Goal: Find specific page/section: Find specific page/section

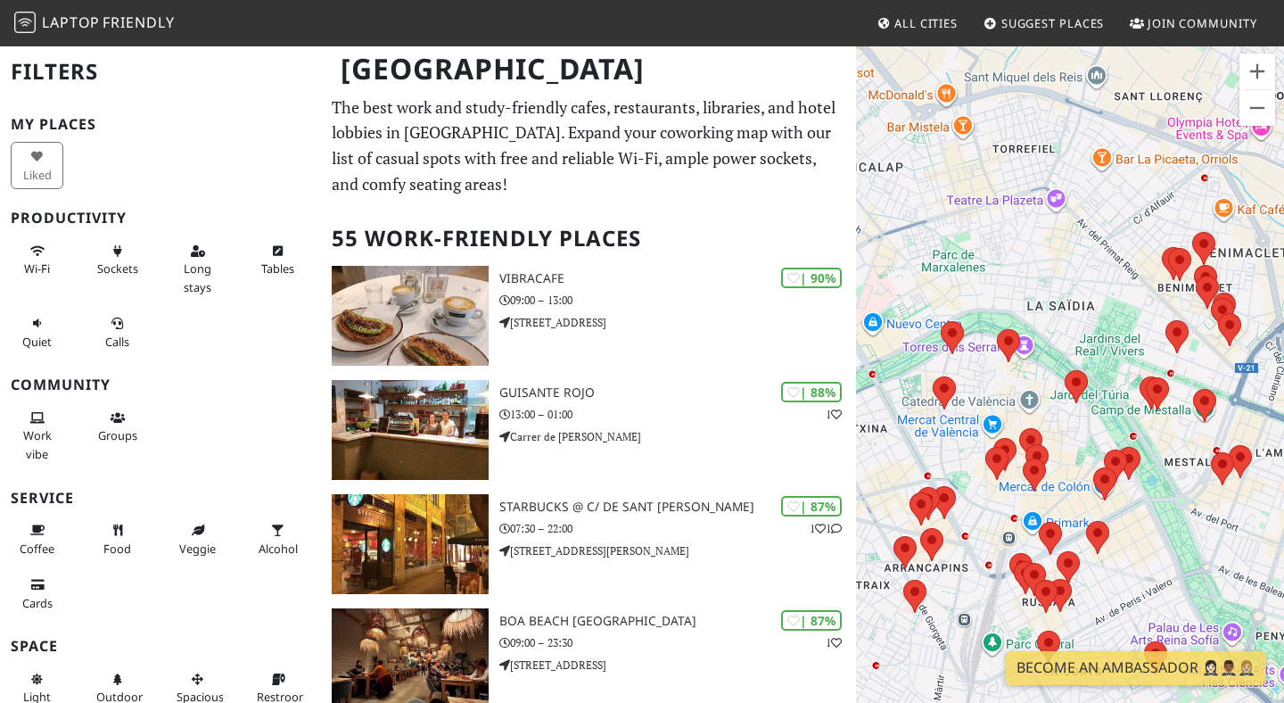
click at [1075, 243] on div "To navigate, press the arrow keys." at bounding box center [1070, 396] width 428 height 703
click at [1088, 249] on div "To navigate, press the arrow keys." at bounding box center [1070, 396] width 428 height 703
click at [1075, 236] on div "To navigate, press the arrow keys." at bounding box center [1070, 396] width 428 height 703
click at [1218, 244] on div "To navigate, press the arrow keys." at bounding box center [1070, 396] width 428 height 703
click at [1206, 249] on div "To navigate, press the arrow keys. Cafe D Coco" at bounding box center [1070, 396] width 428 height 703
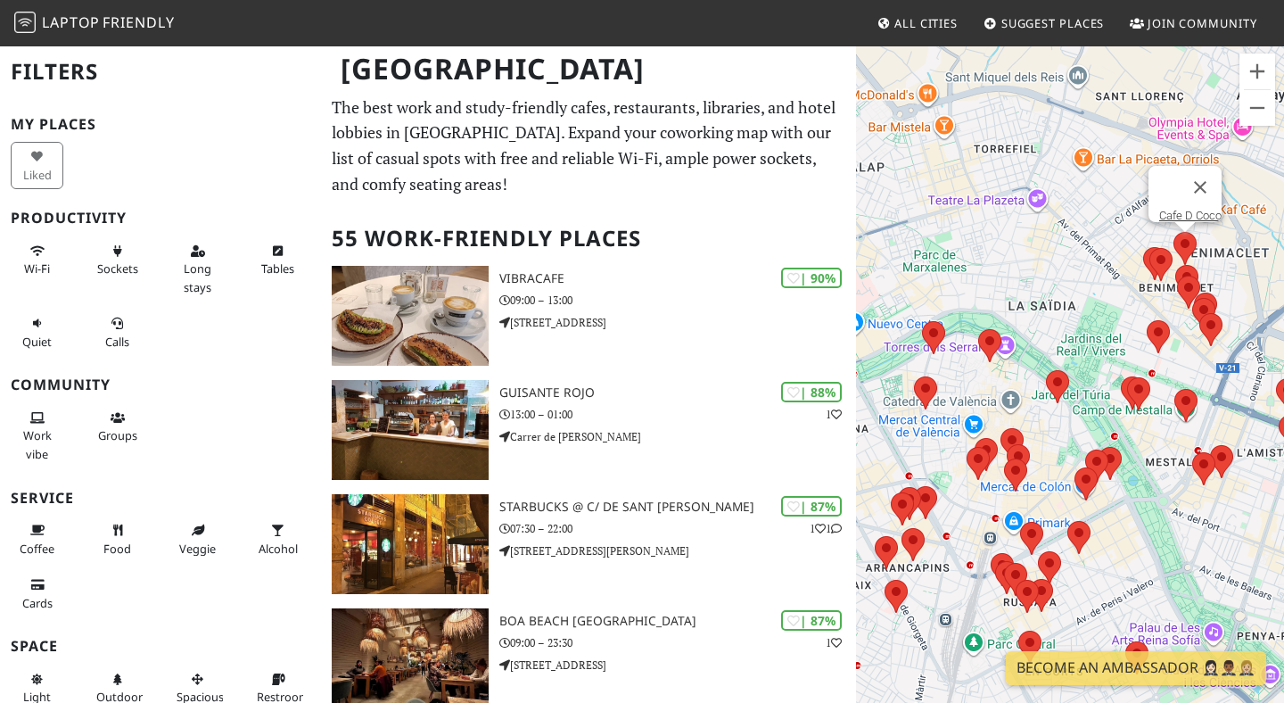
click at [1174, 232] on area at bounding box center [1174, 232] width 0 height 0
click at [1174, 209] on link "Cafe D Coco" at bounding box center [1191, 215] width 62 height 13
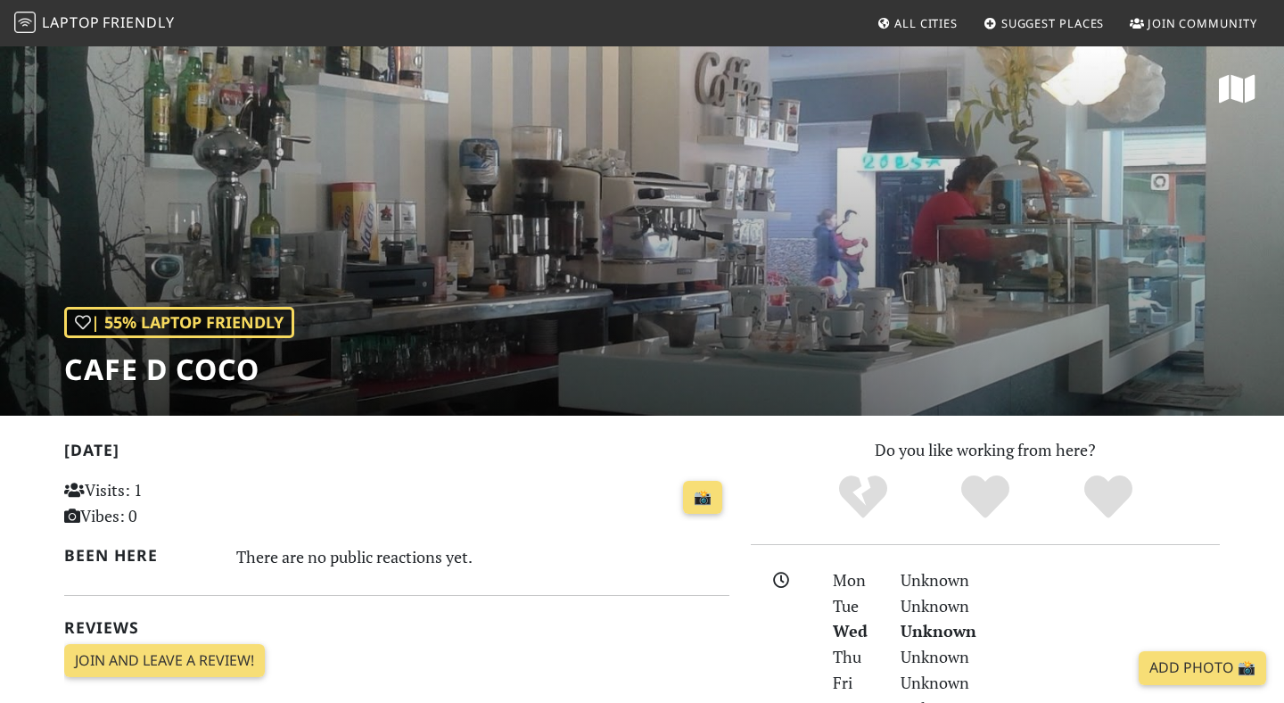
click at [541, 277] on div "| 55% Laptop Friendly Cafe D Coco" at bounding box center [642, 230] width 1284 height 371
click at [202, 377] on h1 "Cafe D Coco" at bounding box center [179, 369] width 230 height 34
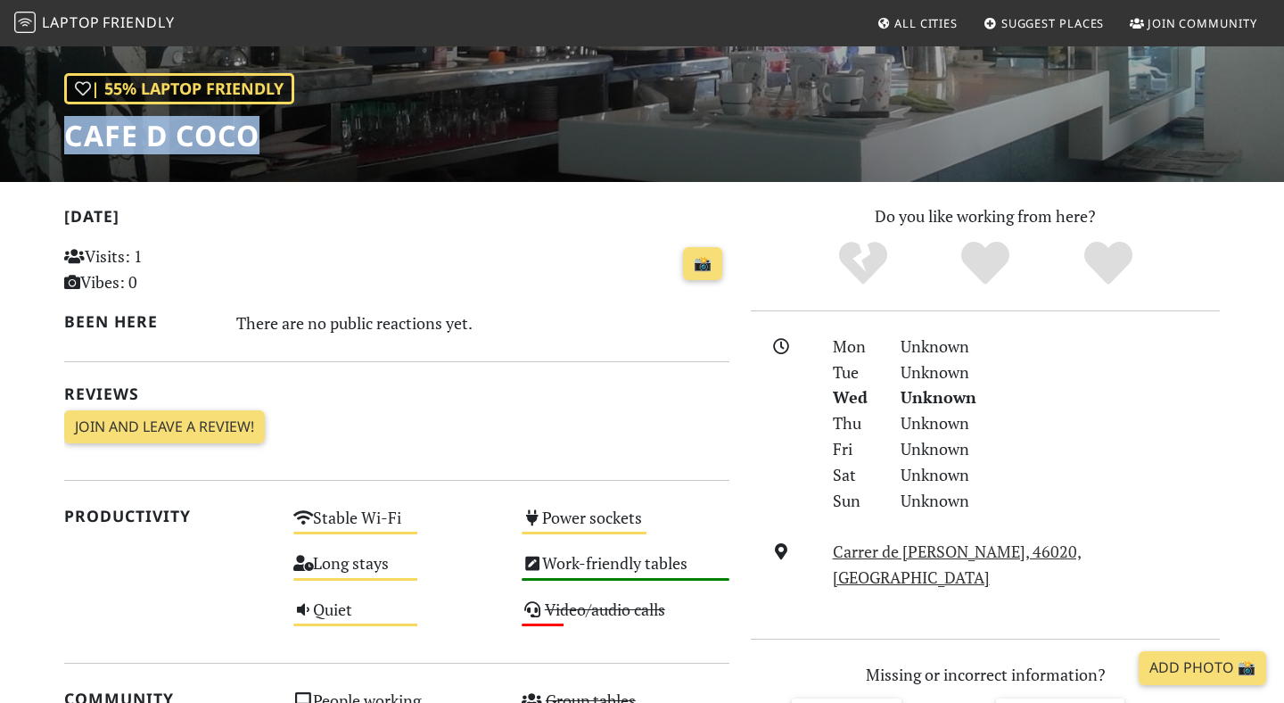
scroll to position [239, 0]
